Goal: Information Seeking & Learning: Learn about a topic

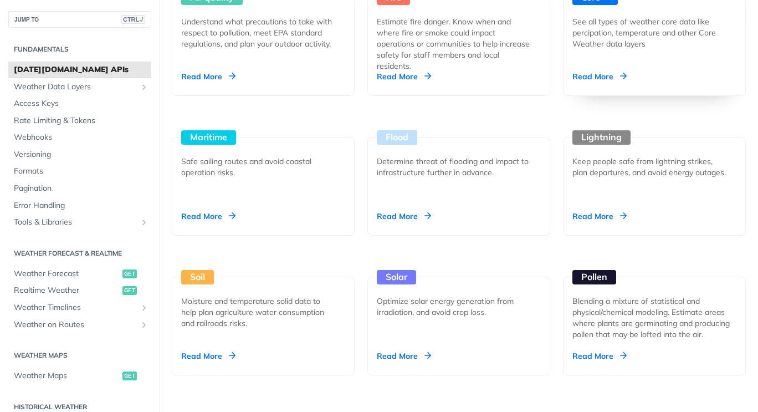
scroll to position [1102, 0]
click at [597, 75] on div "Read More" at bounding box center [599, 76] width 54 height 11
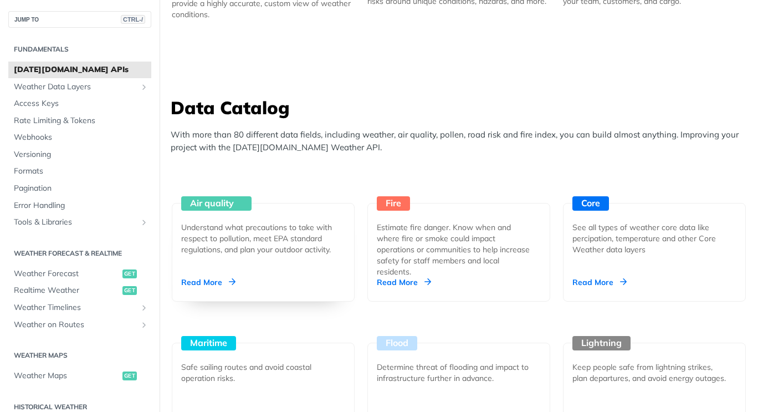
scroll to position [894, 0]
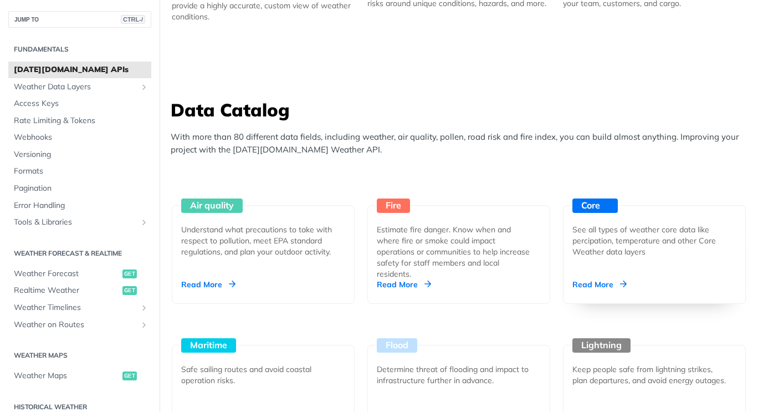
click at [590, 280] on div "Read More" at bounding box center [599, 284] width 54 height 11
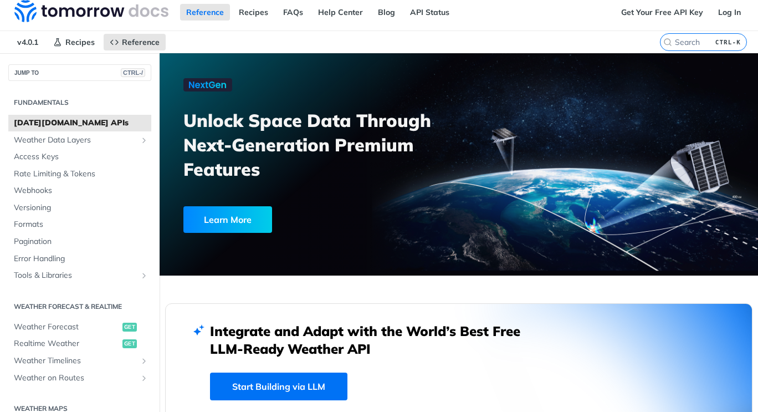
scroll to position [0, 0]
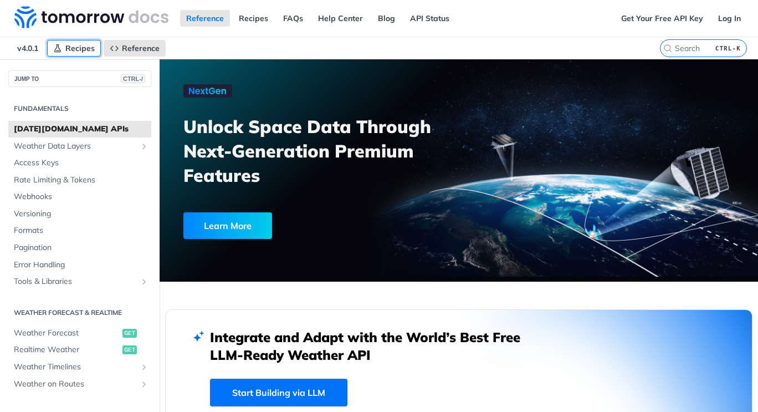
click at [81, 45] on span "Recipes" at bounding box center [79, 48] width 29 height 10
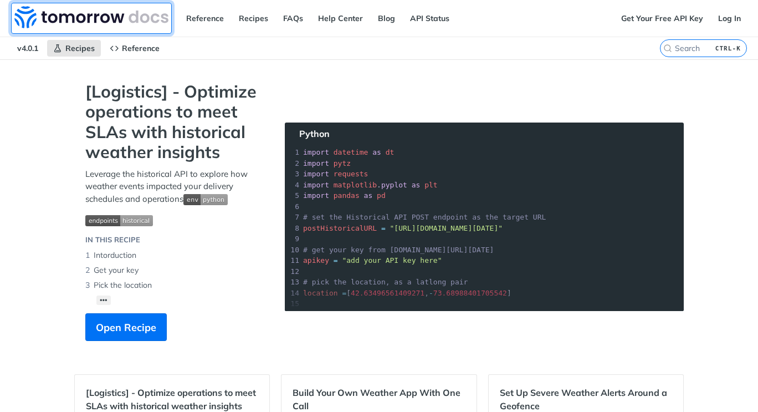
click at [113, 15] on img at bounding box center [91, 17] width 154 height 22
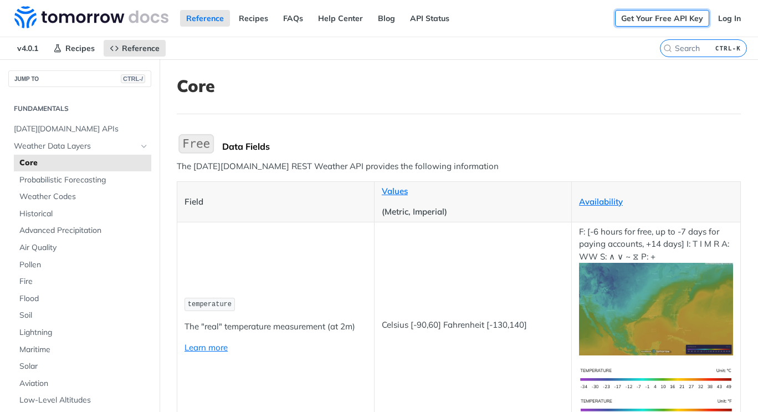
click at [651, 11] on link "Get Your Free API Key" at bounding box center [662, 18] width 94 height 17
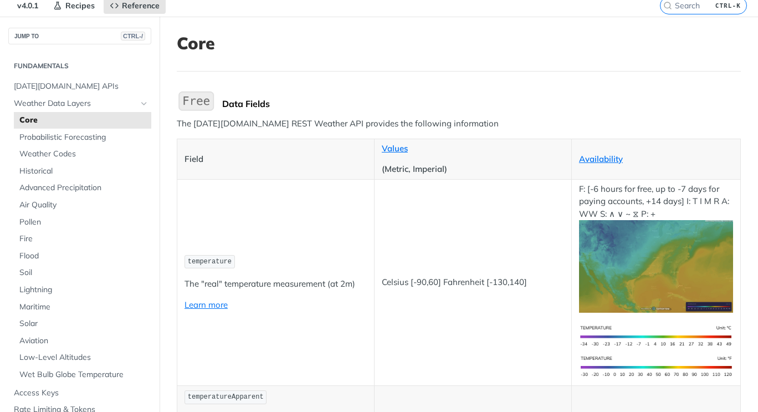
scroll to position [55, 0]
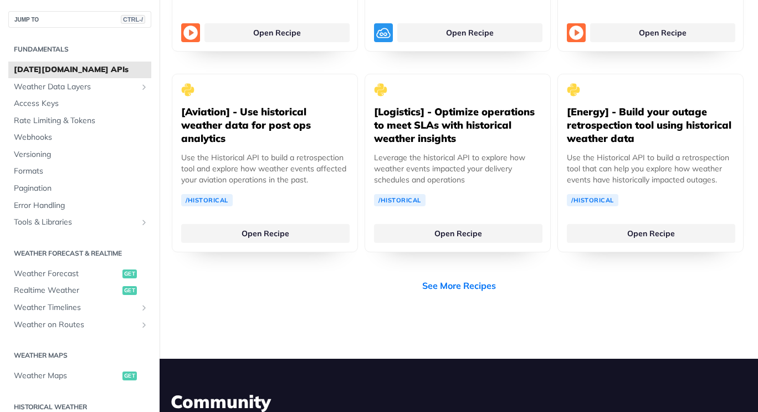
scroll to position [2244, 0]
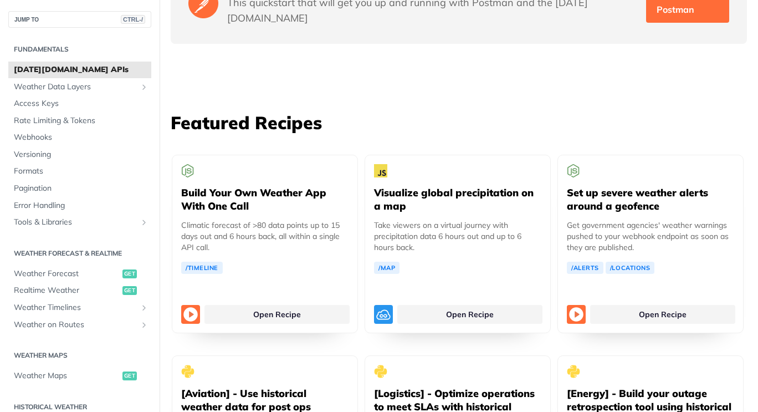
scroll to position [1924, 0]
